Goal: Transaction & Acquisition: Purchase product/service

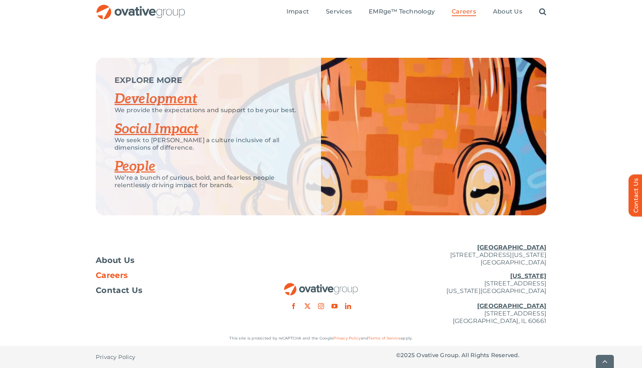
scroll to position [1418, 0]
click at [108, 274] on span "Careers" at bounding box center [112, 275] width 32 height 8
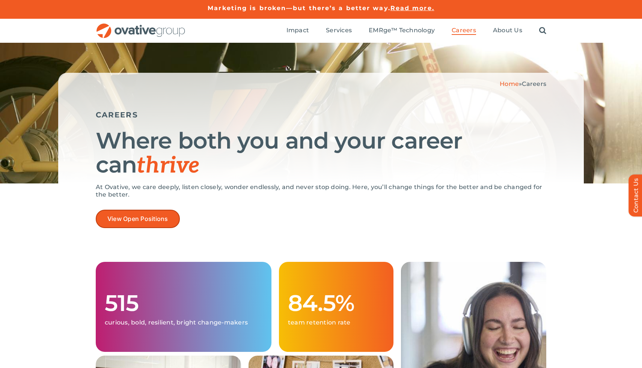
click at [153, 216] on span "View Open Positions" at bounding box center [137, 218] width 61 height 7
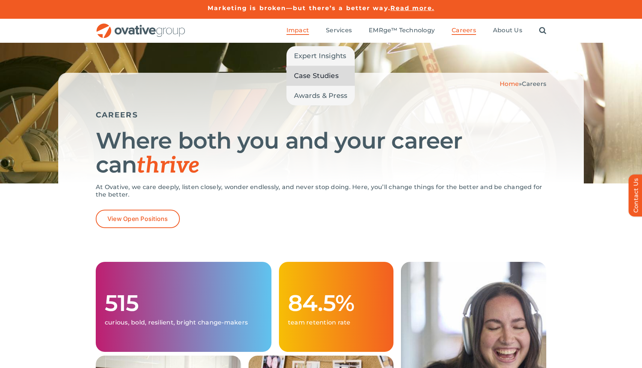
click at [302, 77] on span "Case Studies" at bounding box center [316, 76] width 45 height 11
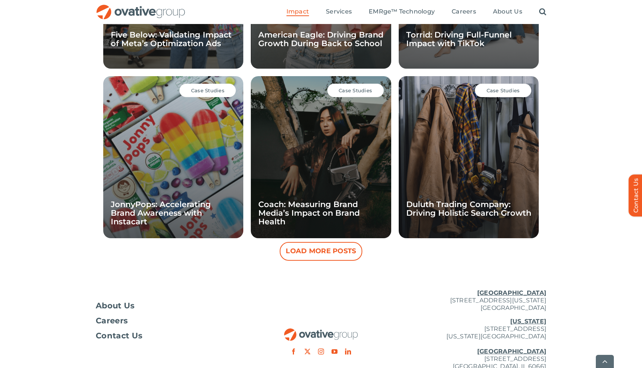
scroll to position [695, 0]
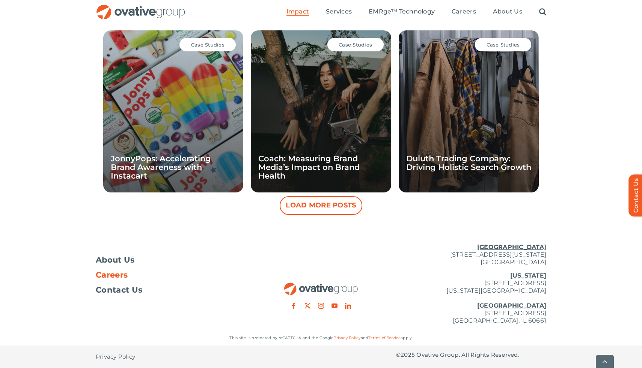
click at [118, 274] on span "Careers" at bounding box center [112, 275] width 32 height 8
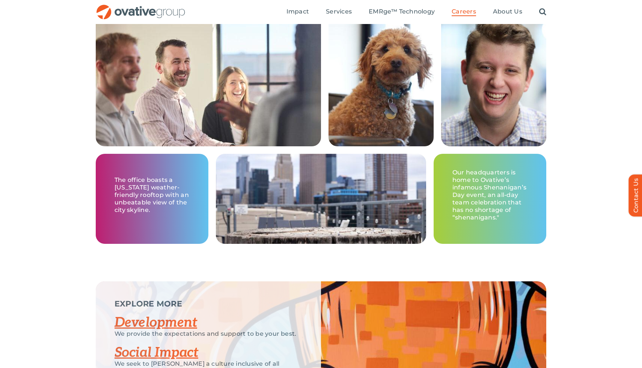
scroll to position [1031, 0]
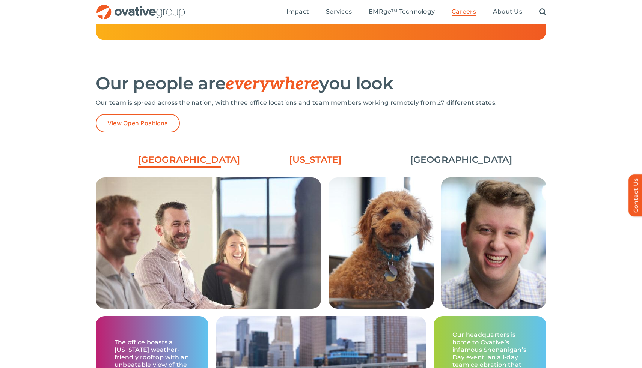
click at [307, 165] on link "[US_STATE]" at bounding box center [315, 159] width 83 height 13
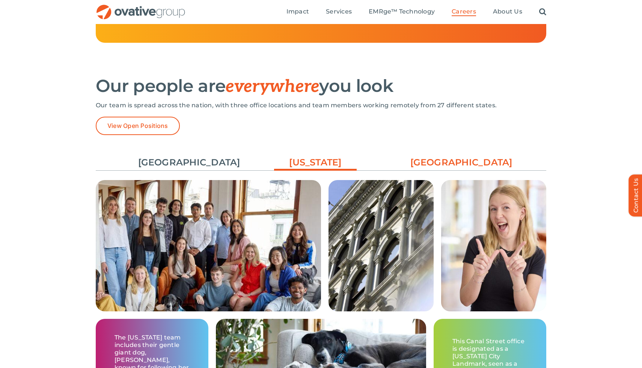
scroll to position [972, 0]
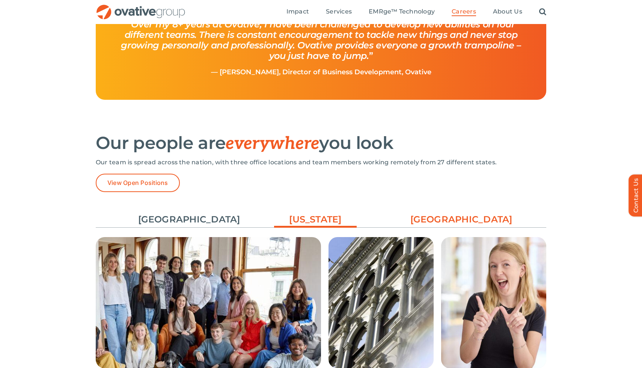
click at [442, 219] on link "[GEOGRAPHIC_DATA]" at bounding box center [451, 219] width 83 height 13
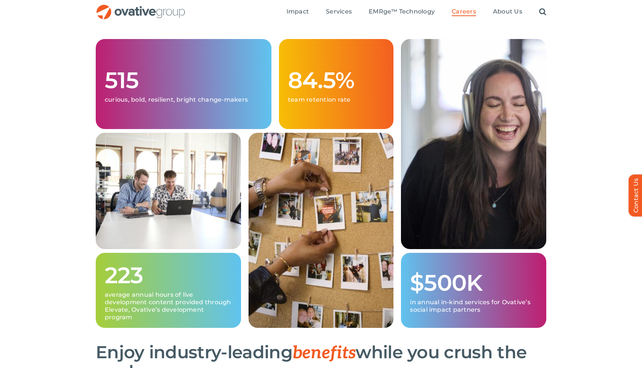
scroll to position [0, 0]
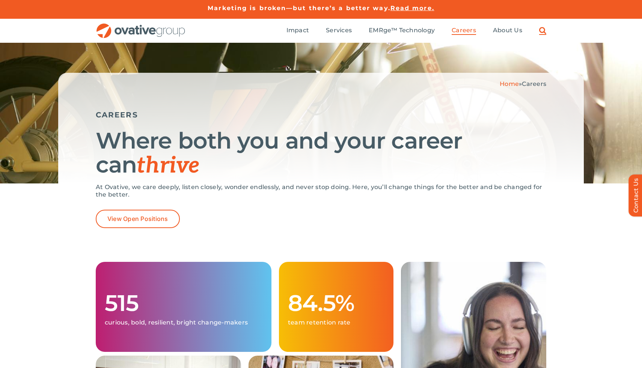
click at [540, 32] on link "Search" at bounding box center [542, 31] width 7 height 8
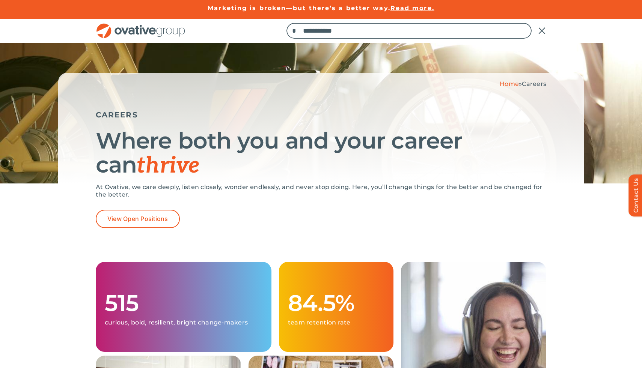
type input "**********"
click at [286, 23] on input "*" at bounding box center [294, 31] width 16 height 16
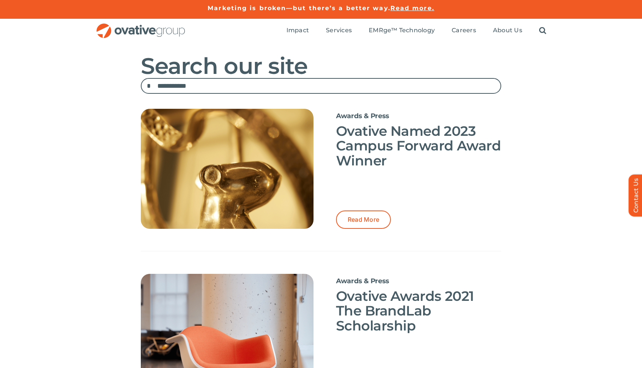
click at [174, 36] on img "OG_Full_horizontal_RGB" at bounding box center [141, 30] width 90 height 15
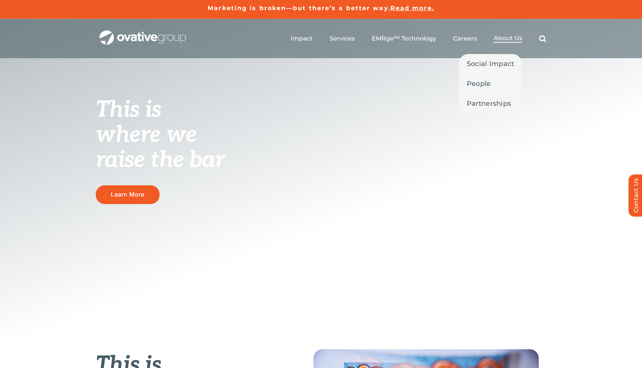
click at [496, 39] on span "About Us" at bounding box center [507, 39] width 29 height 8
